Goal: Task Accomplishment & Management: Use online tool/utility

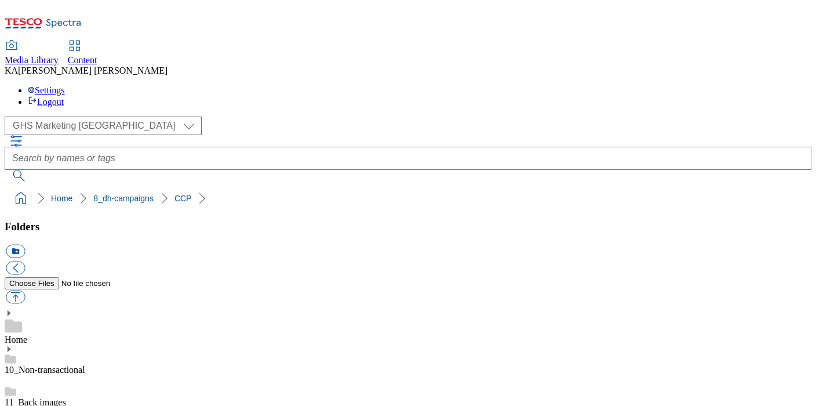
scroll to position [235, 0]
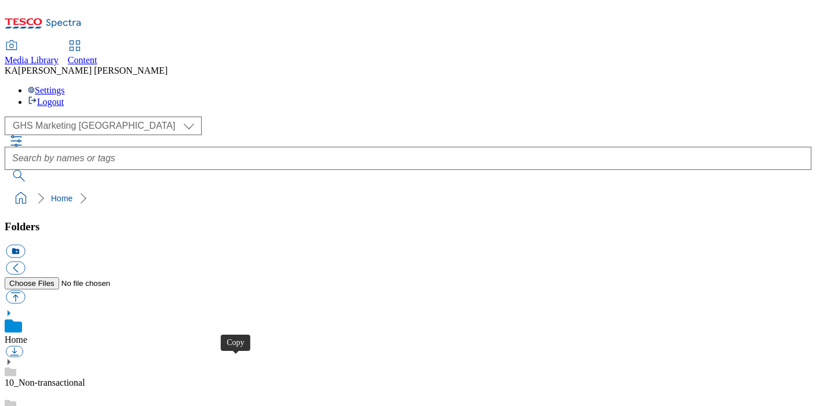
scroll to position [141, 0]
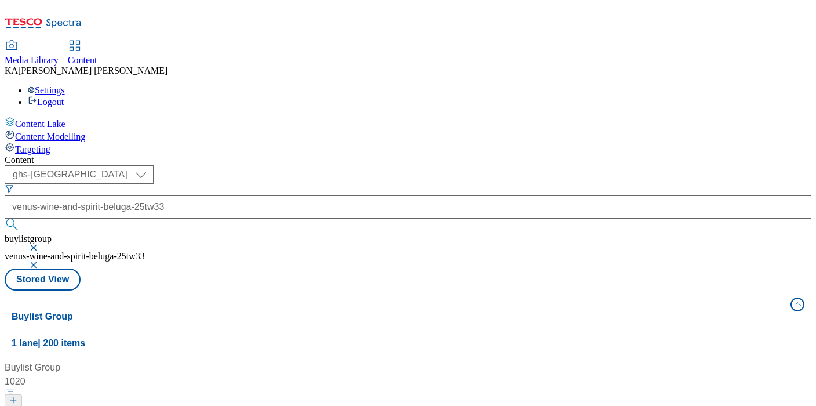
select select "ghs-[GEOGRAPHIC_DATA]"
click at [290, 195] on input "venus-wine-and-spirit-beluga-25tw33" at bounding box center [408, 206] width 806 height 23
type input "thatchers-cider-vintage-25tw33"
click at [5, 218] on button "submit" at bounding box center [13, 224] width 16 height 12
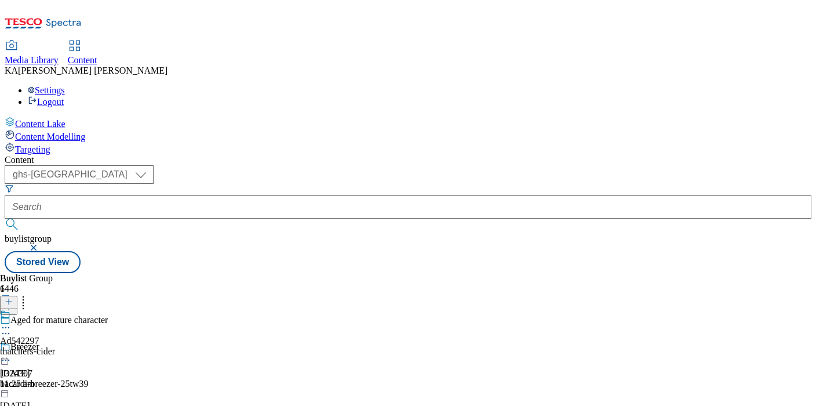
click at [12, 322] on icon at bounding box center [6, 328] width 12 height 12
click at [49, 348] on span "Edit" at bounding box center [42, 352] width 13 height 9
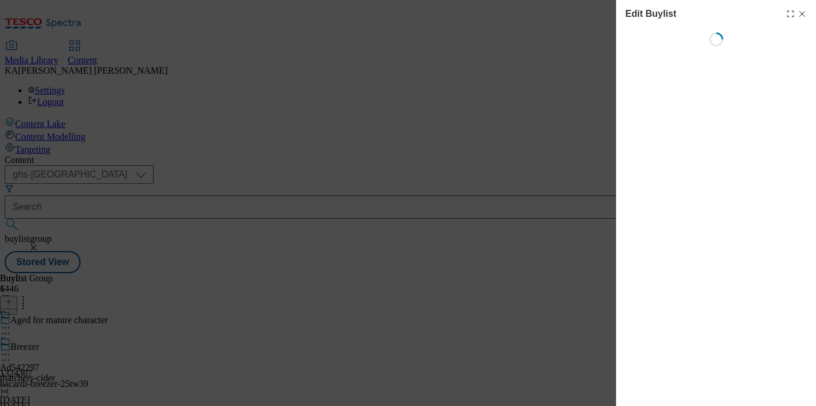
select select "tactical"
select select "supplier funded short term 1-3 weeks"
select select "dunnhumby"
select select "Banner"
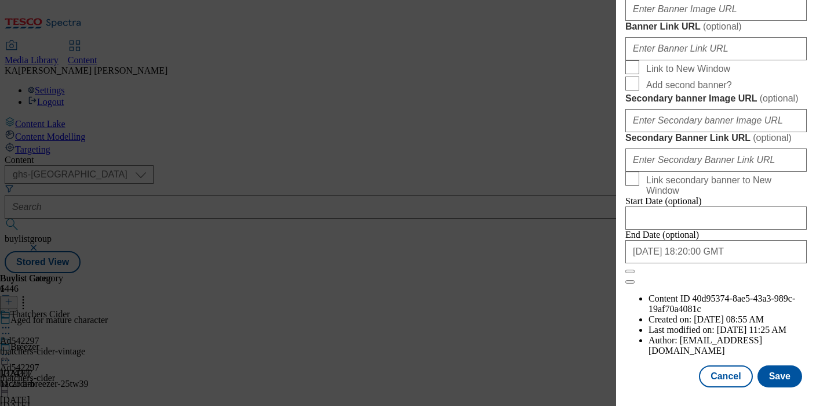
scroll to position [1049, 0]
click at [644, 21] on input "Banner Image URL ( optional )" at bounding box center [715, 9] width 181 height 23
paste input "[URL][DOMAIN_NAME]"
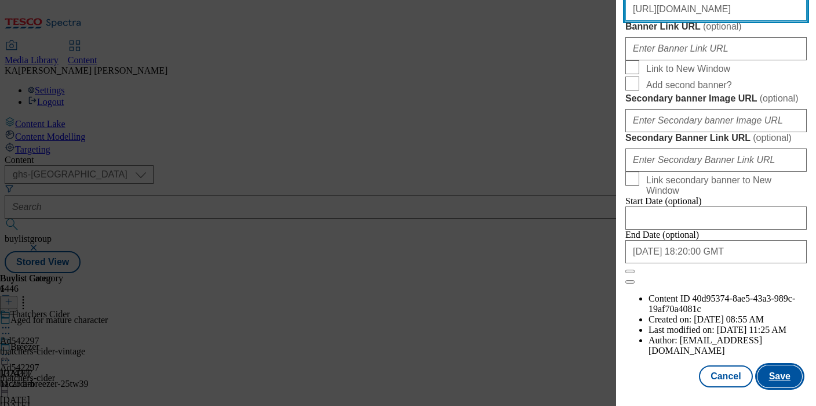
type input "[URL][DOMAIN_NAME]"
click at [780, 373] on button "Save" at bounding box center [779, 376] width 45 height 22
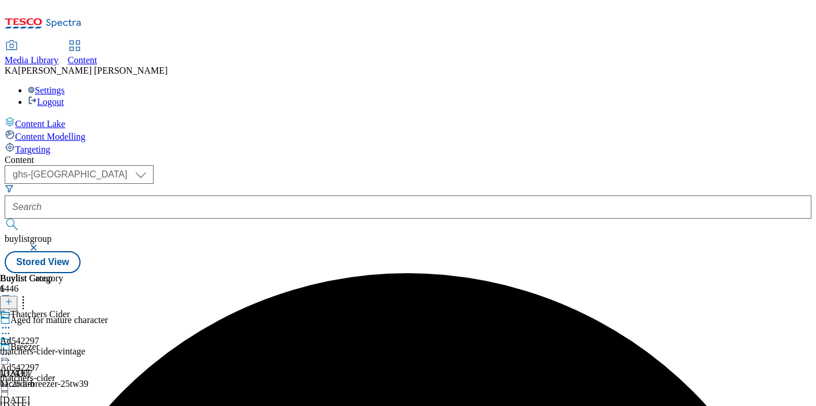
click at [12, 348] on icon at bounding box center [6, 354] width 12 height 12
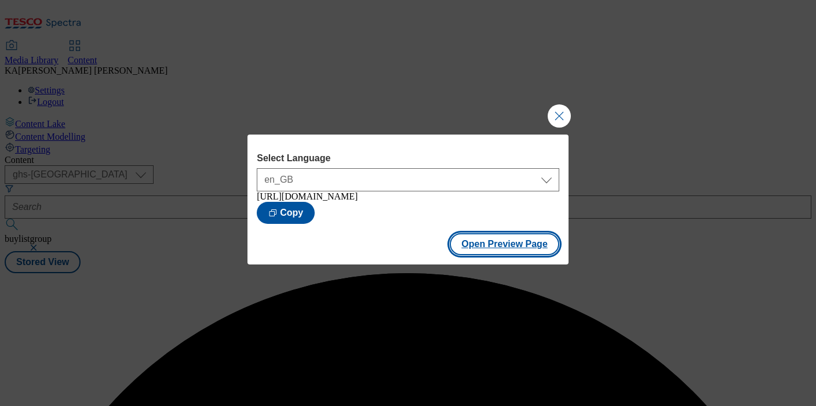
click at [499, 255] on button "Open Preview Page" at bounding box center [504, 244] width 109 height 22
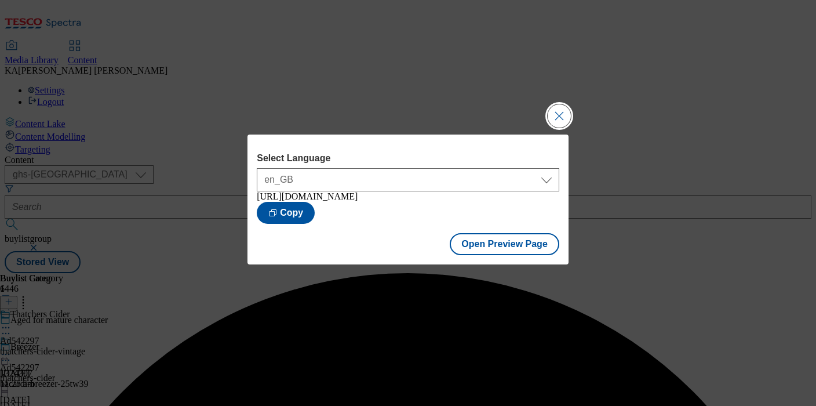
click at [567, 109] on button "Close Modal" at bounding box center [558, 115] width 23 height 23
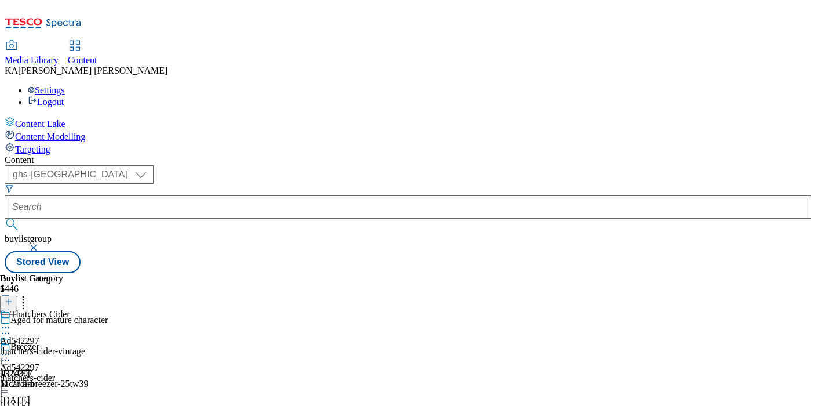
click at [12, 348] on icon at bounding box center [6, 354] width 12 height 12
